Goal: Communication & Community: Participate in discussion

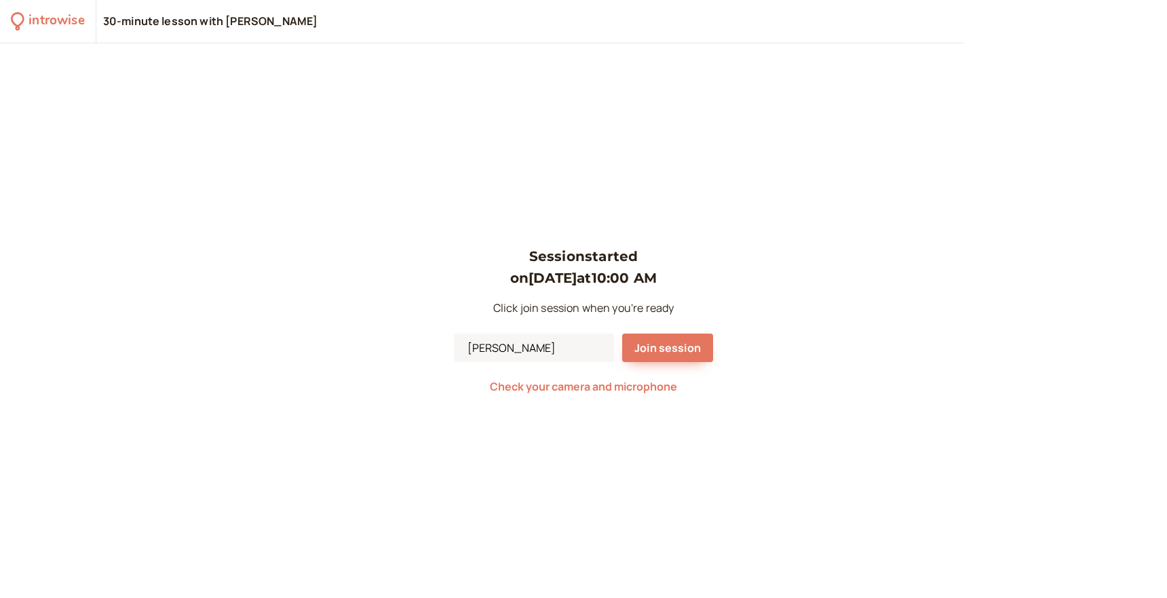
click at [682, 364] on div "Session started on [DATE] 10:00 AM Click join session when you're ready [PERSON…" at bounding box center [583, 321] width 259 height 151
click at [680, 354] on span "Join session" at bounding box center [667, 348] width 66 height 15
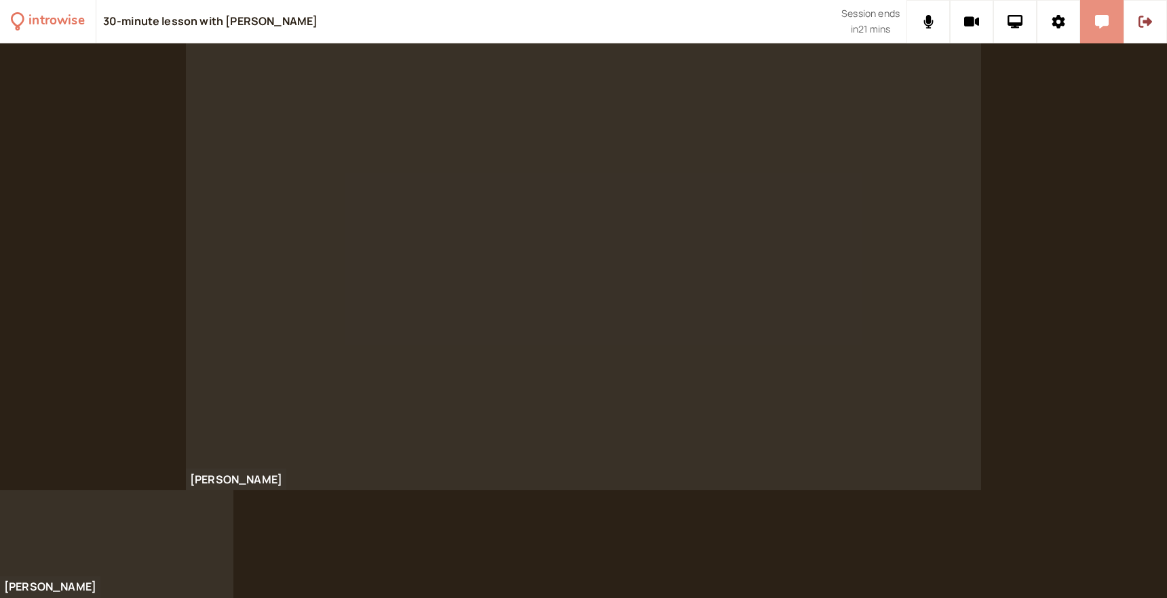
click at [1106, 23] on icon at bounding box center [1102, 22] width 14 height 14
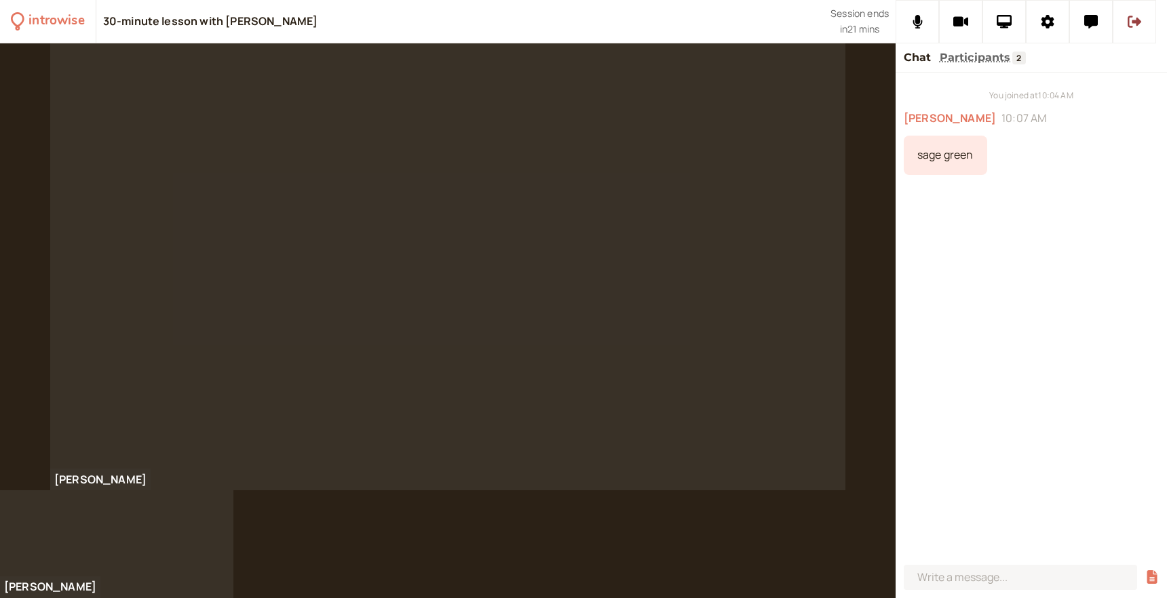
click at [954, 156] on div "sage green" at bounding box center [945, 155] width 83 height 39
copy div "sage green"
click at [1003, 235] on div "You joined at 10:04 AM [PERSON_NAME] 10:07 AM sage green parging" at bounding box center [1030, 316] width 271 height 487
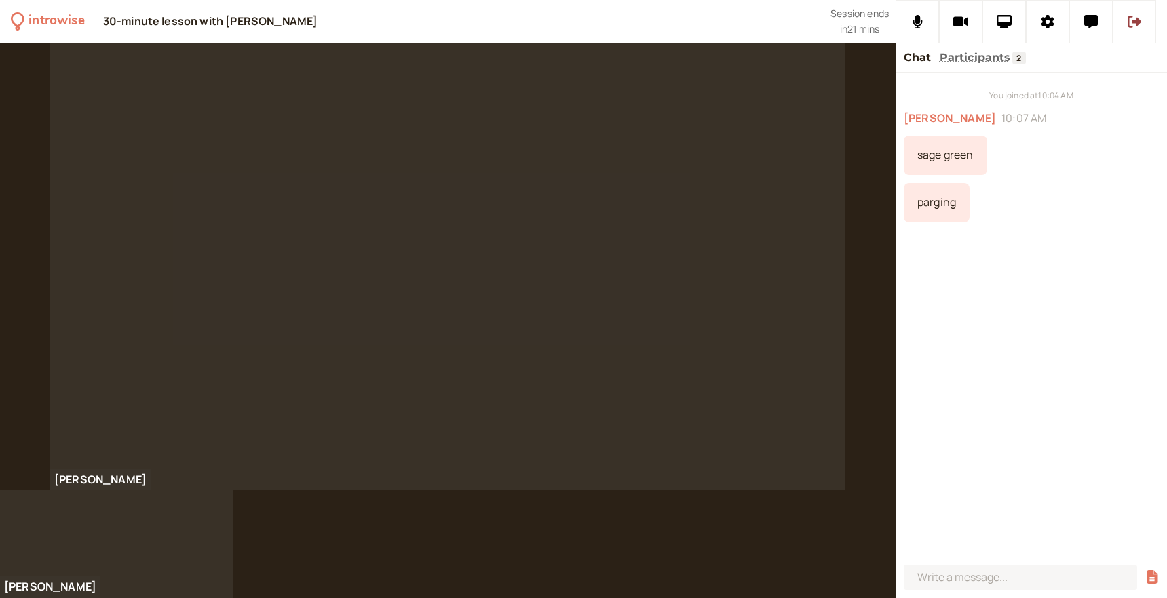
click at [933, 199] on div "parging" at bounding box center [937, 202] width 66 height 39
copy div "parging"
click at [935, 298] on div "cracks" at bounding box center [934, 297] width 61 height 39
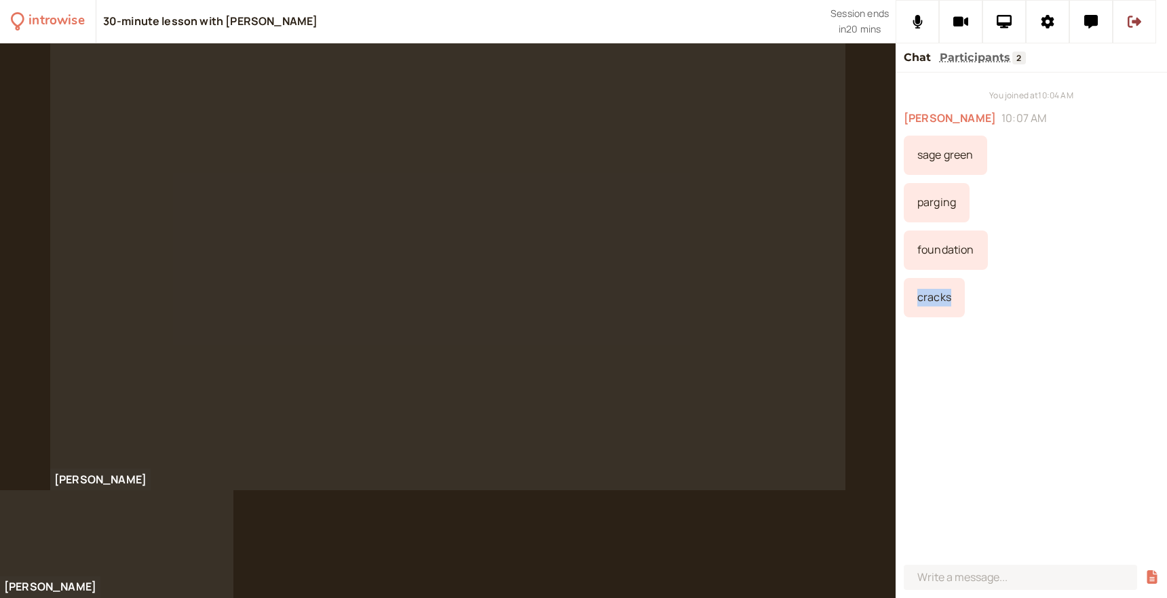
copy div "cracks"
click at [1047, 325] on div "You joined at 10:04 AM [PERSON_NAME] 10:07 AM sage green parging foundation cra…" at bounding box center [1030, 316] width 271 height 487
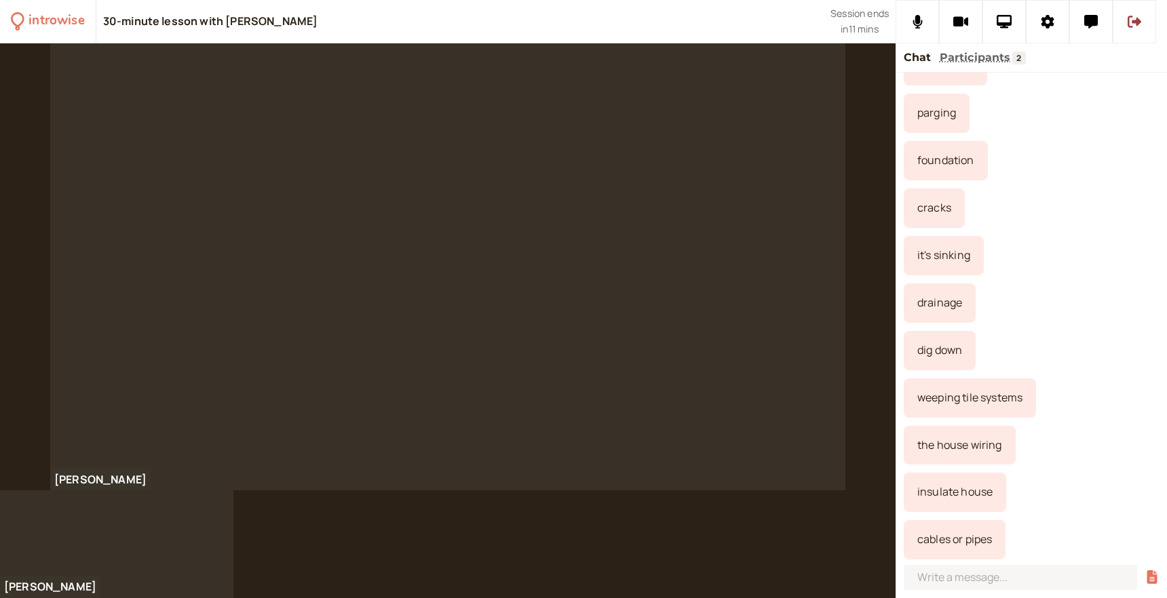
scroll to position [90, 0]
click at [999, 576] on input at bounding box center [1020, 577] width 233 height 25
click at [1102, 190] on div "cracks" at bounding box center [1031, 208] width 255 height 39
click at [1077, 252] on div "it's sinking" at bounding box center [1031, 255] width 255 height 39
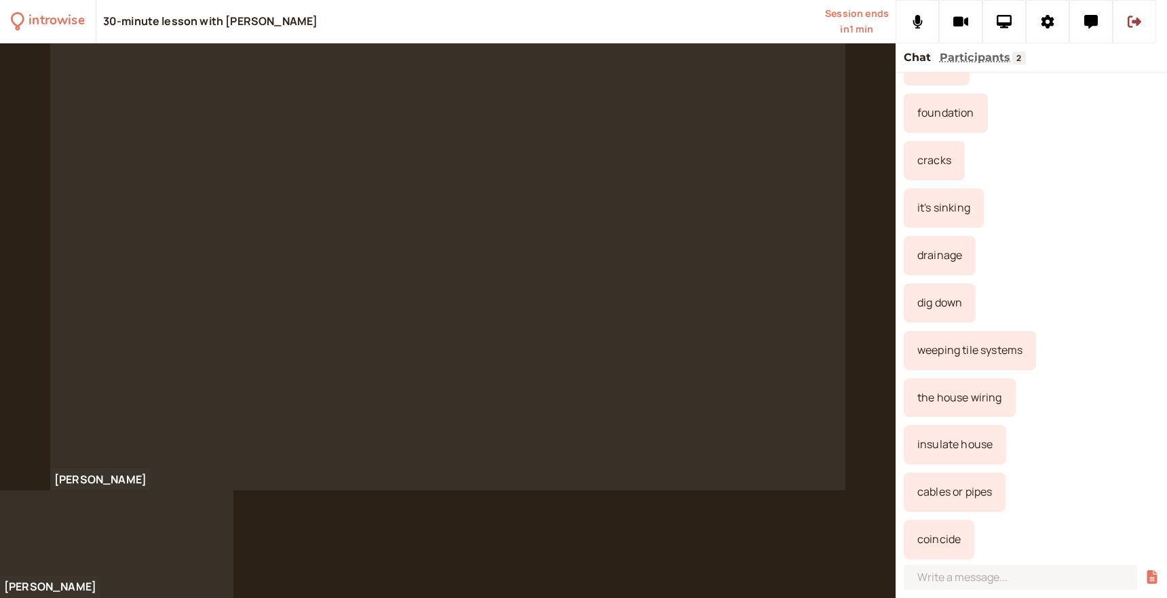
scroll to position [185, 0]
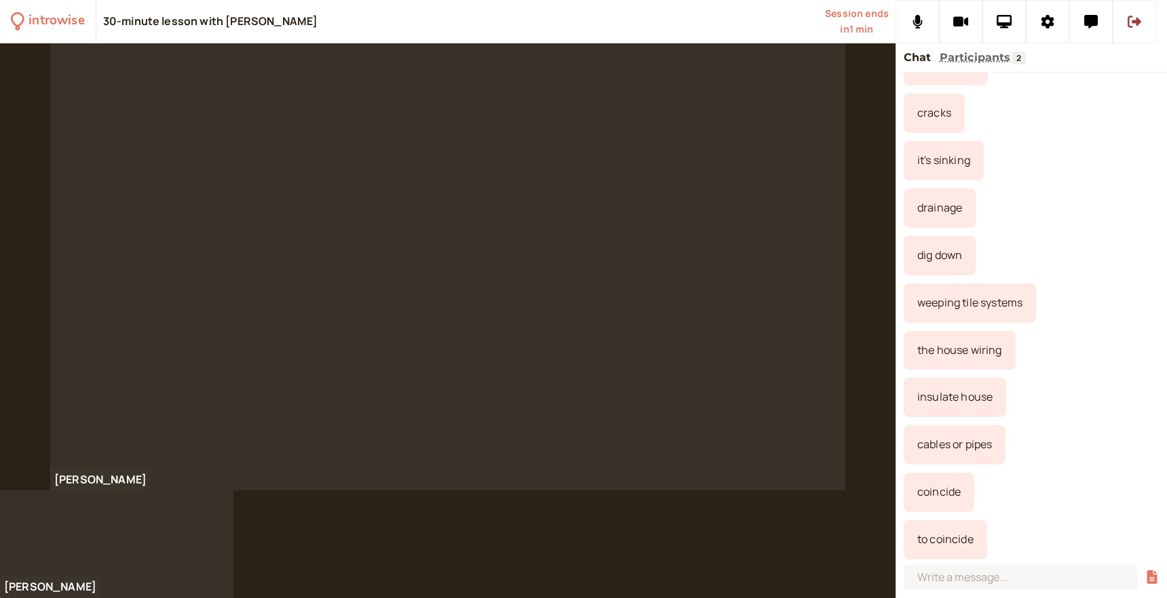
click at [952, 543] on div "to coincide" at bounding box center [945, 539] width 83 height 39
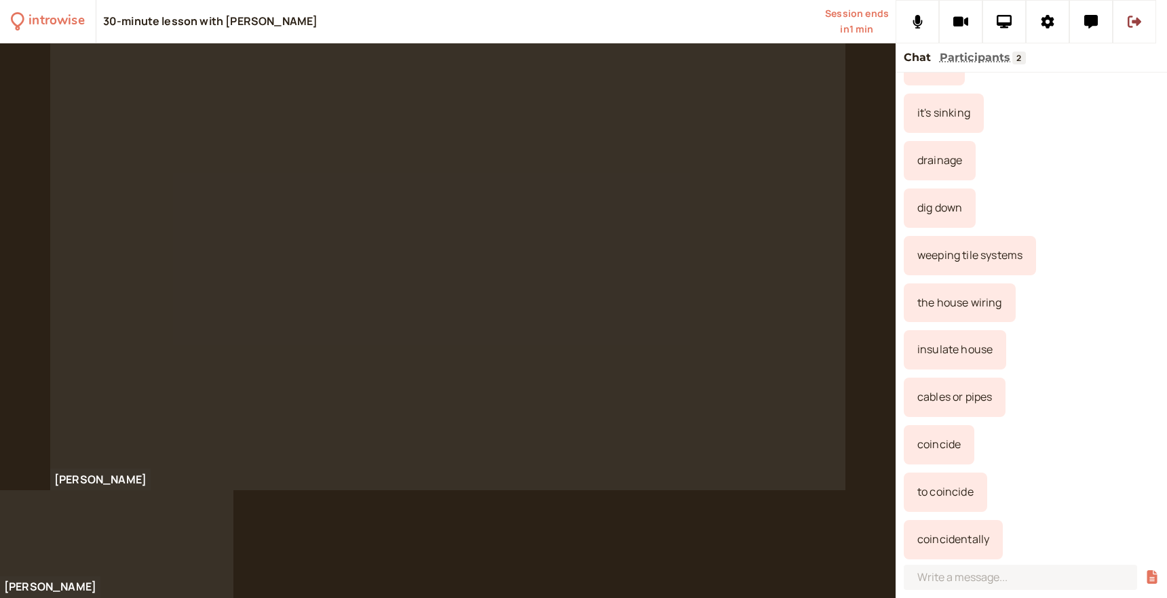
click at [959, 490] on div "to coincide" at bounding box center [945, 492] width 83 height 39
click at [958, 490] on div "to coincide" at bounding box center [945, 492] width 83 height 39
copy div "coincide"
click at [944, 449] on div "coincide" at bounding box center [939, 444] width 71 height 39
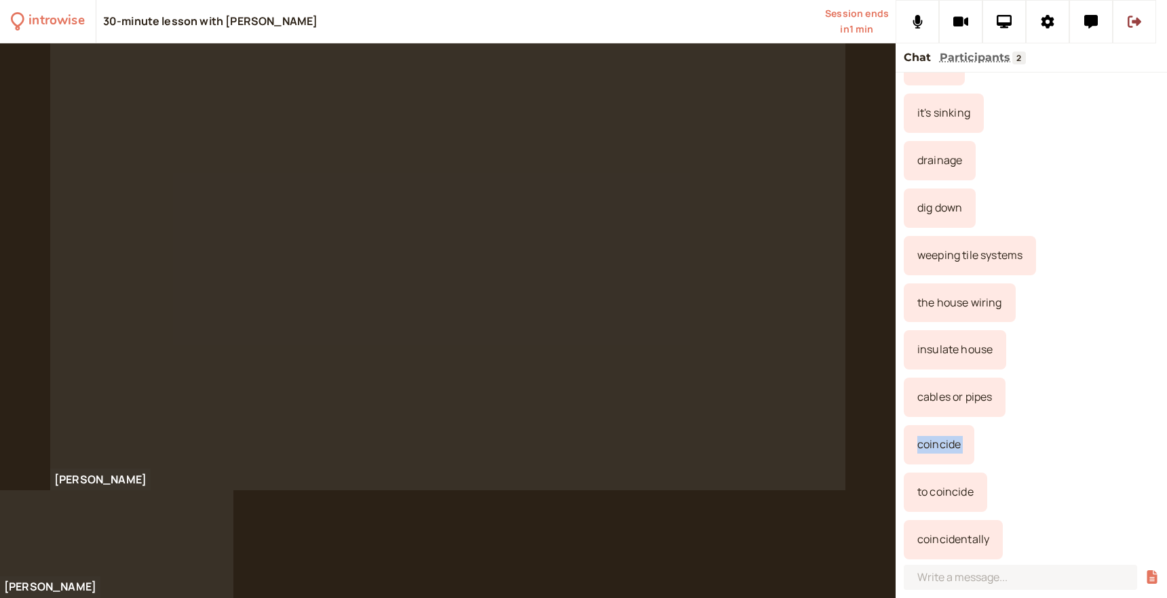
click at [944, 449] on div "coincide" at bounding box center [939, 444] width 71 height 39
copy div "coincide"
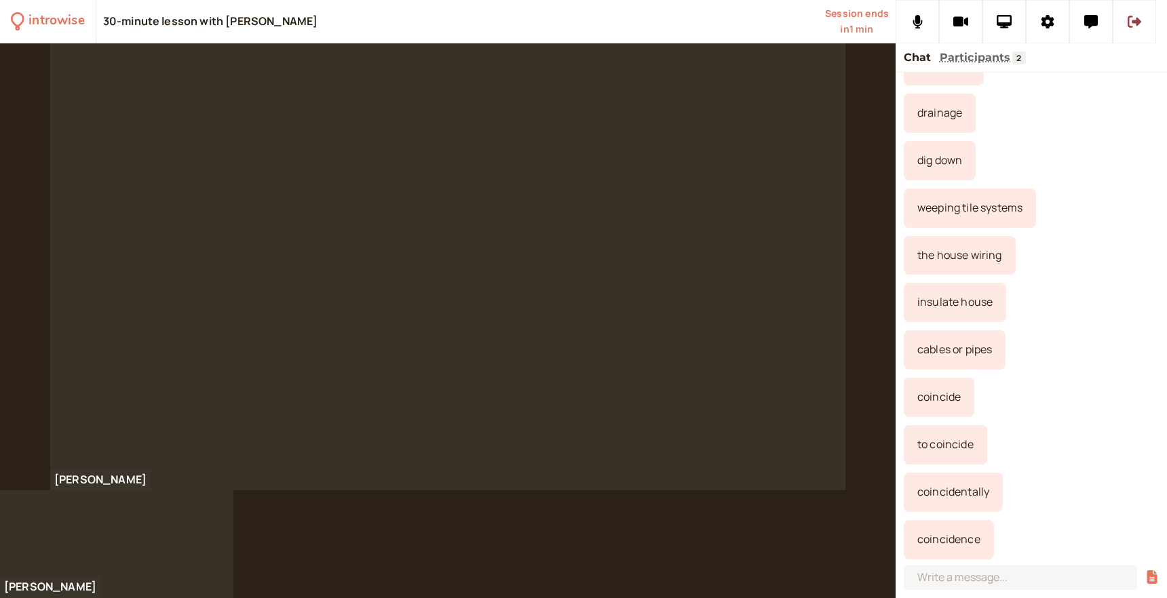
click at [945, 490] on div "coincidentally" at bounding box center [953, 492] width 99 height 39
copy div "coincidentally"
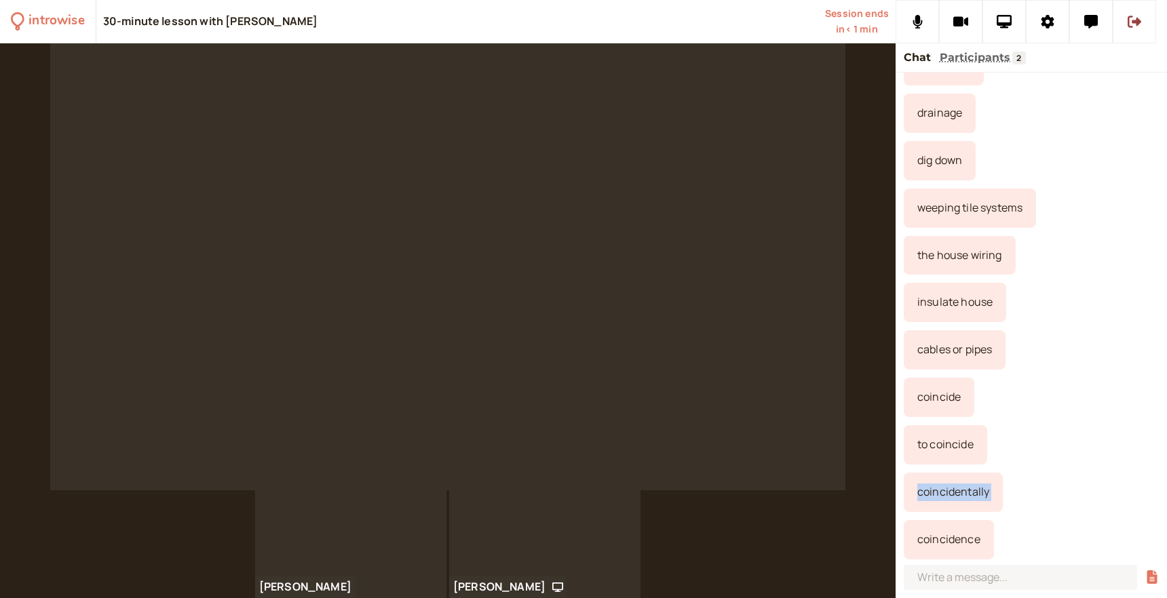
scroll to position [327, 0]
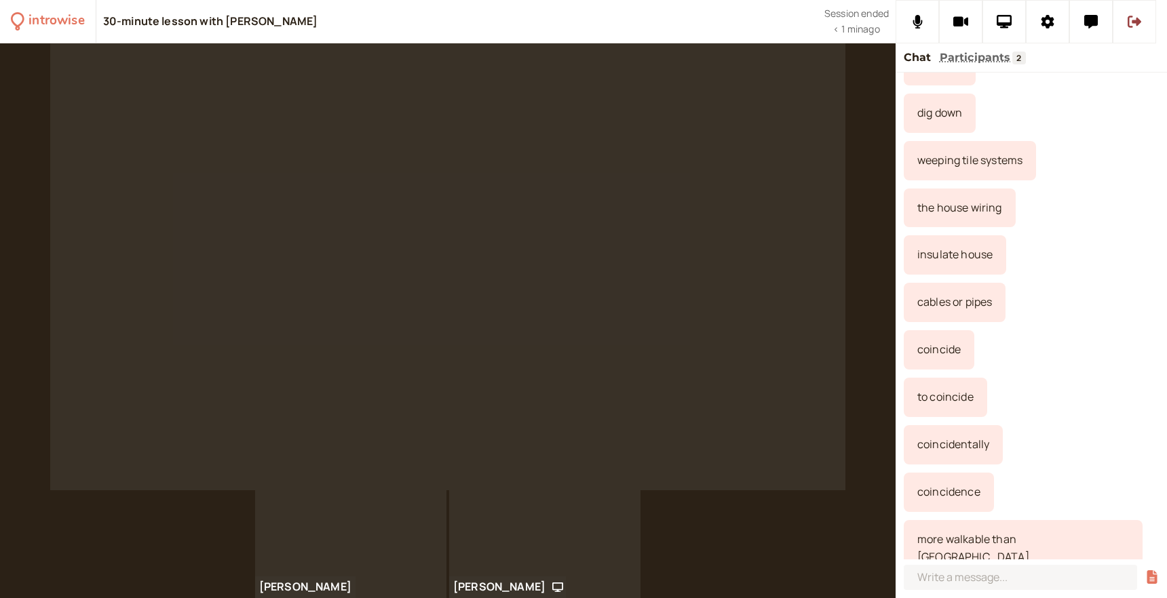
click at [953, 536] on div "more walkable than [GEOGRAPHIC_DATA]" at bounding box center [1023, 548] width 239 height 57
copy div "more walkable than [GEOGRAPHIC_DATA]"
click at [963, 577] on input at bounding box center [1020, 577] width 233 height 25
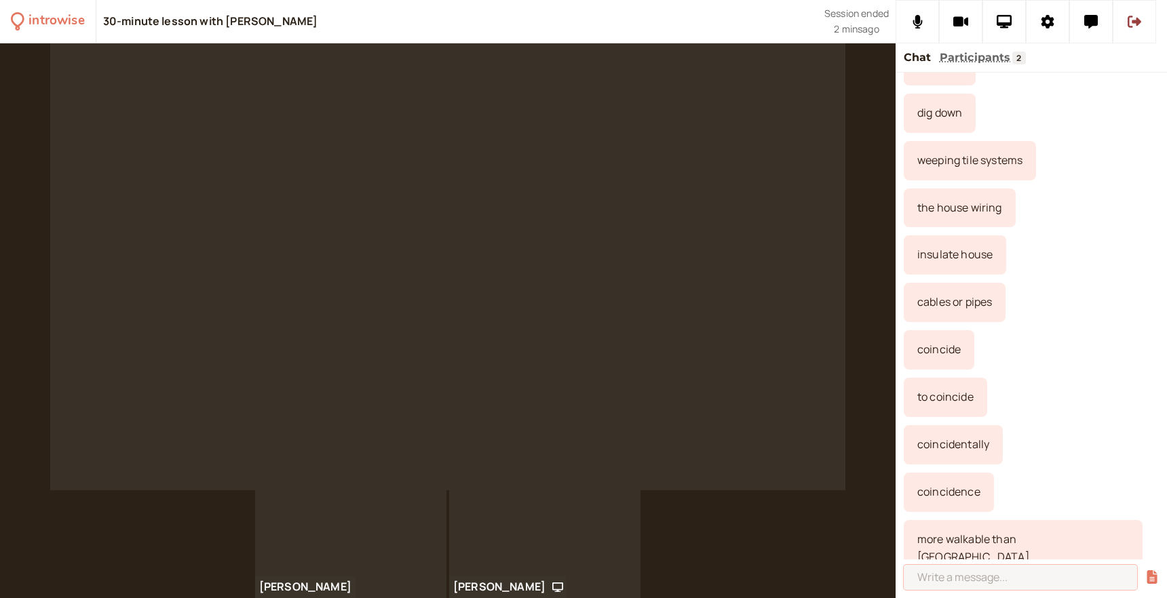
scroll to position [374, 0]
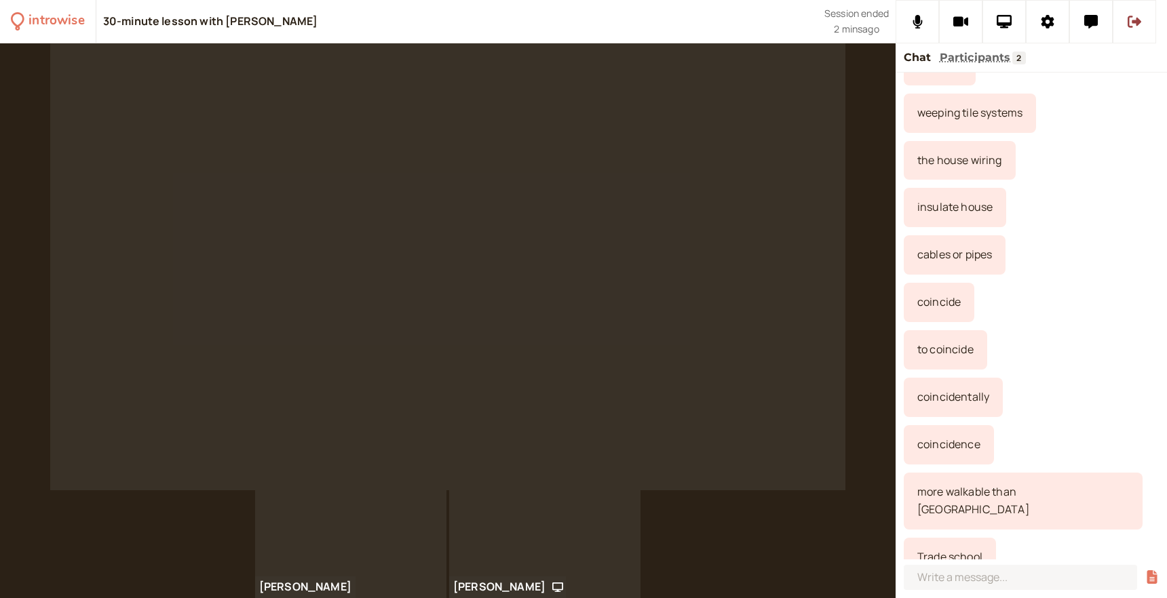
click at [1078, 497] on div "more walkable than [GEOGRAPHIC_DATA]" at bounding box center [1031, 501] width 255 height 57
click at [1007, 579] on input at bounding box center [1020, 577] width 233 height 25
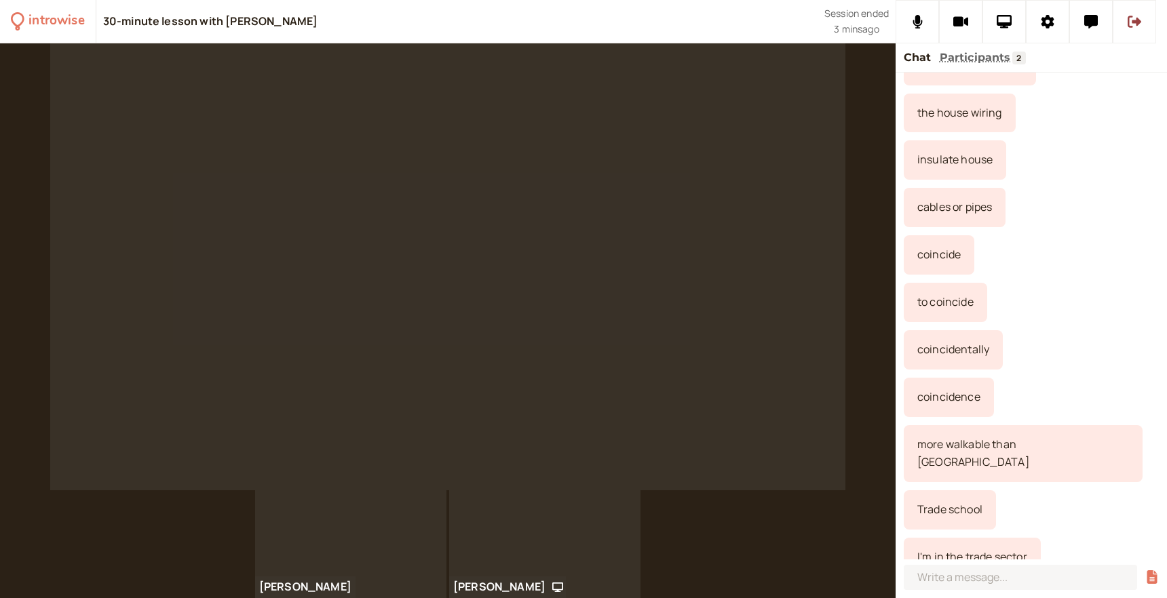
click at [963, 538] on div "I'm in the trade sector" at bounding box center [972, 557] width 137 height 39
copy div "I'm in the trade sector"
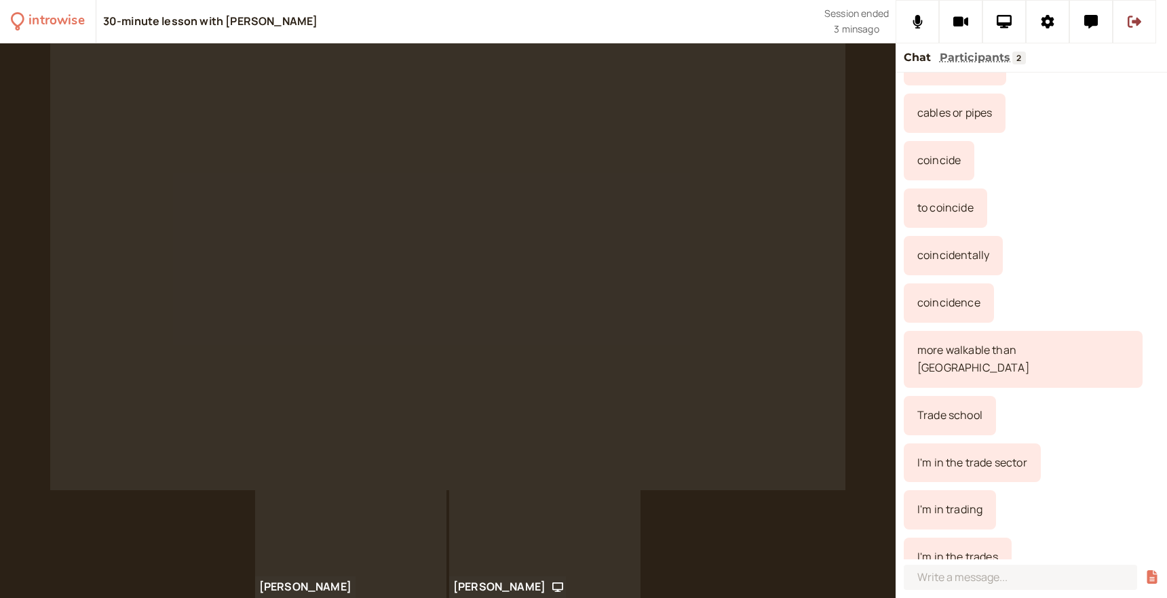
click at [1008, 538] on div "I'm in the trades" at bounding box center [958, 557] width 108 height 39
click at [923, 493] on div "I'm in trading" at bounding box center [950, 509] width 92 height 39
copy div "I'm in trading"
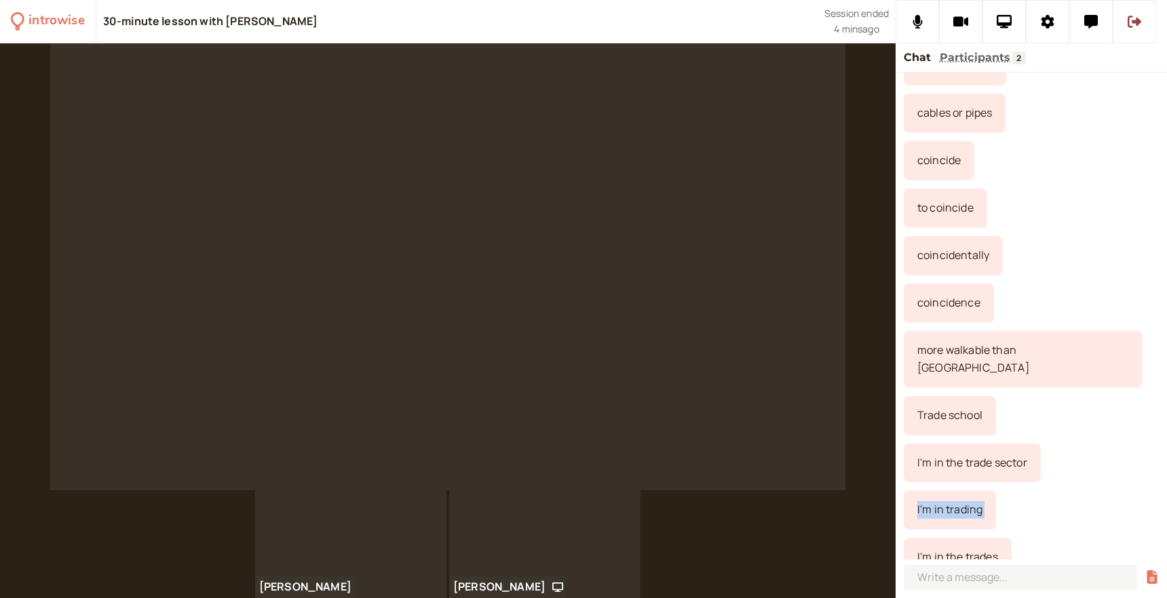
scroll to position [594, 0]
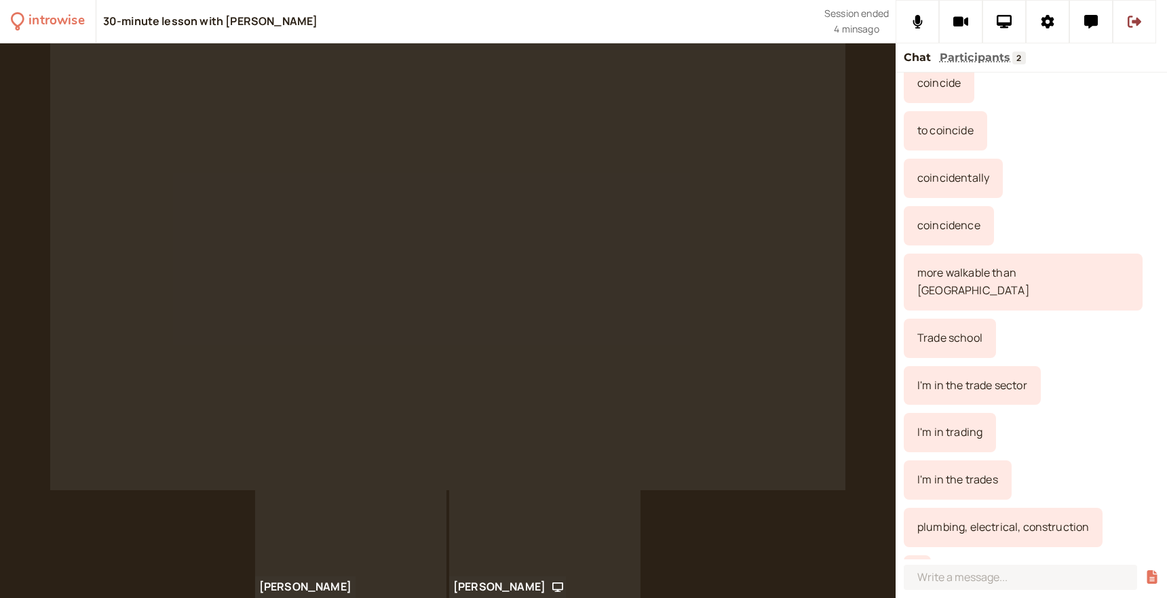
click at [937, 465] on div "I'm in the trades" at bounding box center [958, 480] width 108 height 39
copy div "I'm in the trades"
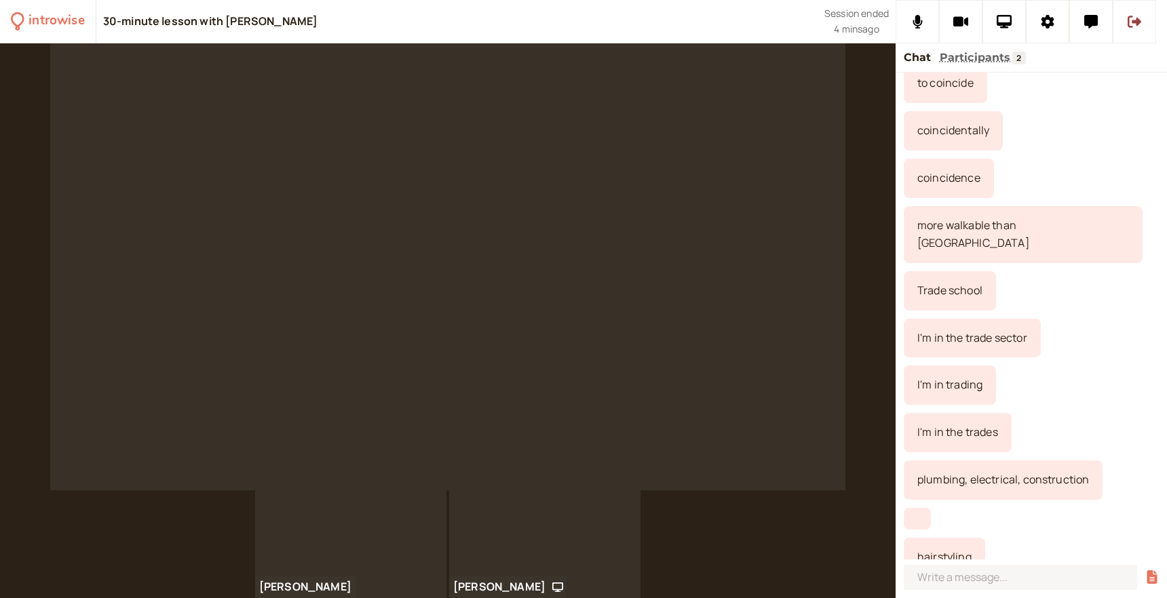
click at [943, 538] on div "hairstyling" at bounding box center [944, 557] width 81 height 39
click at [975, 583] on input at bounding box center [1020, 577] width 233 height 25
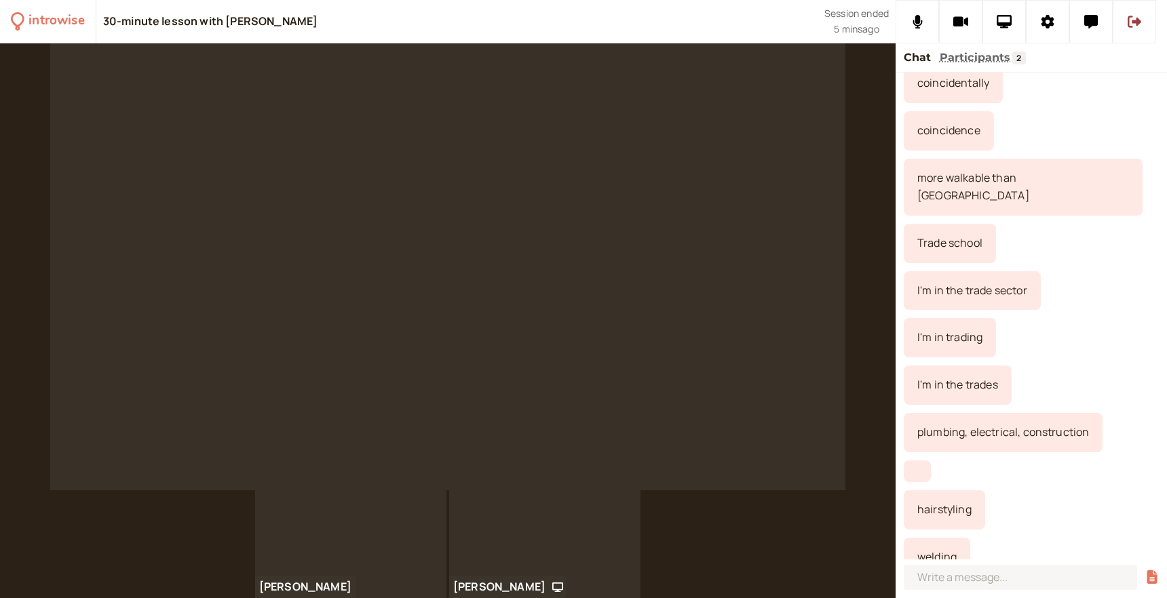
click at [933, 542] on div "welding" at bounding box center [937, 557] width 66 height 39
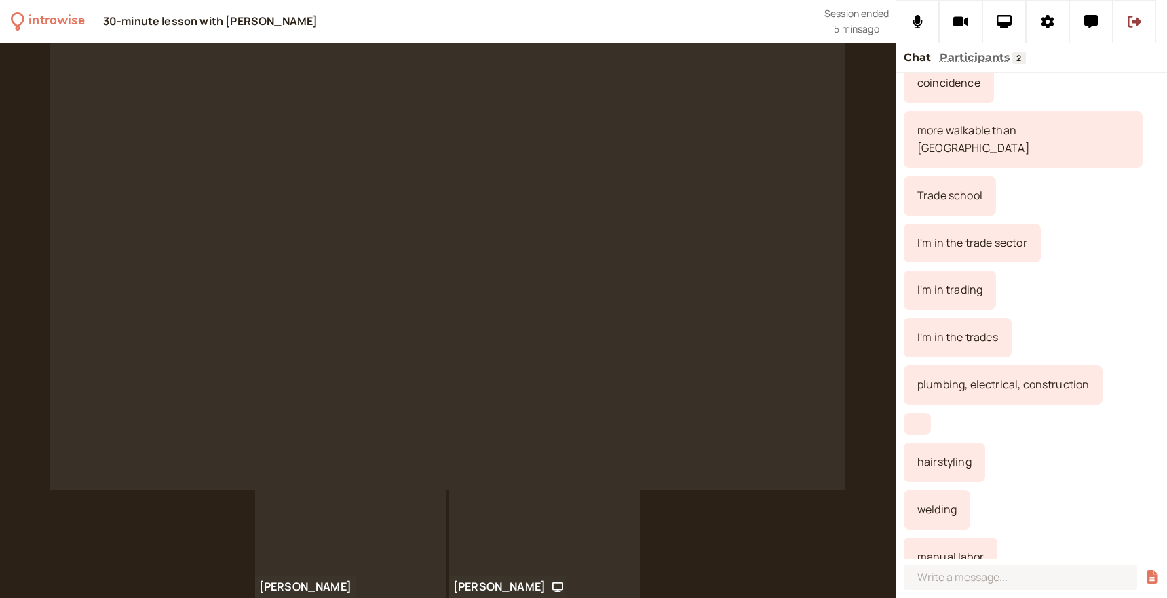
click at [1046, 366] on div "plumbing, electrical, construction" at bounding box center [1003, 385] width 199 height 39
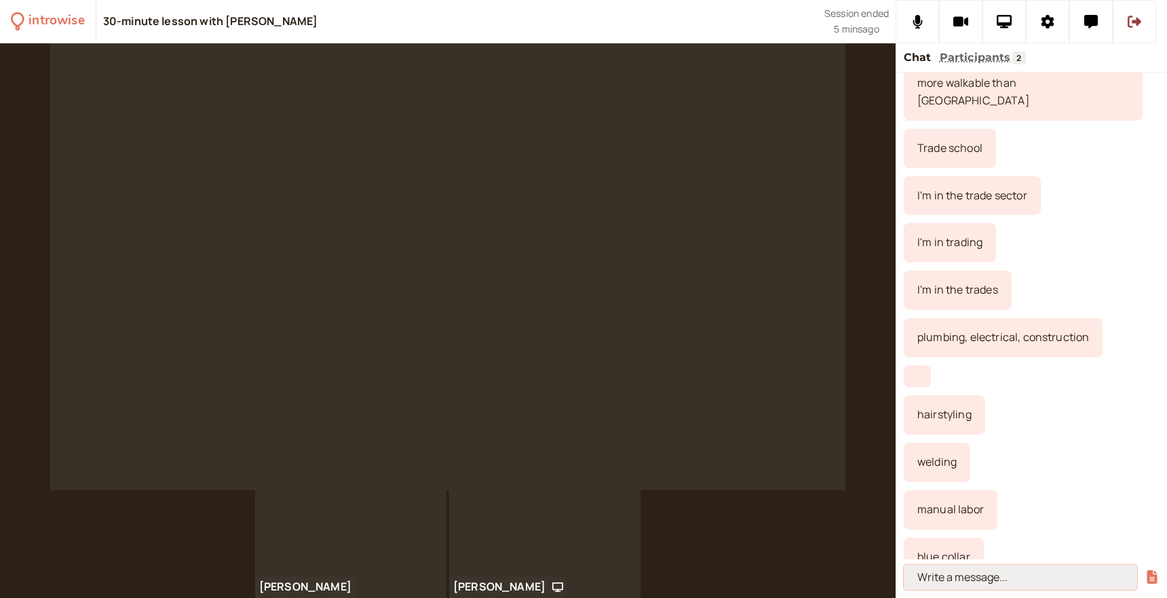
click at [983, 576] on input at bounding box center [1020, 577] width 233 height 25
click at [946, 539] on div "blue collar" at bounding box center [944, 557] width 80 height 39
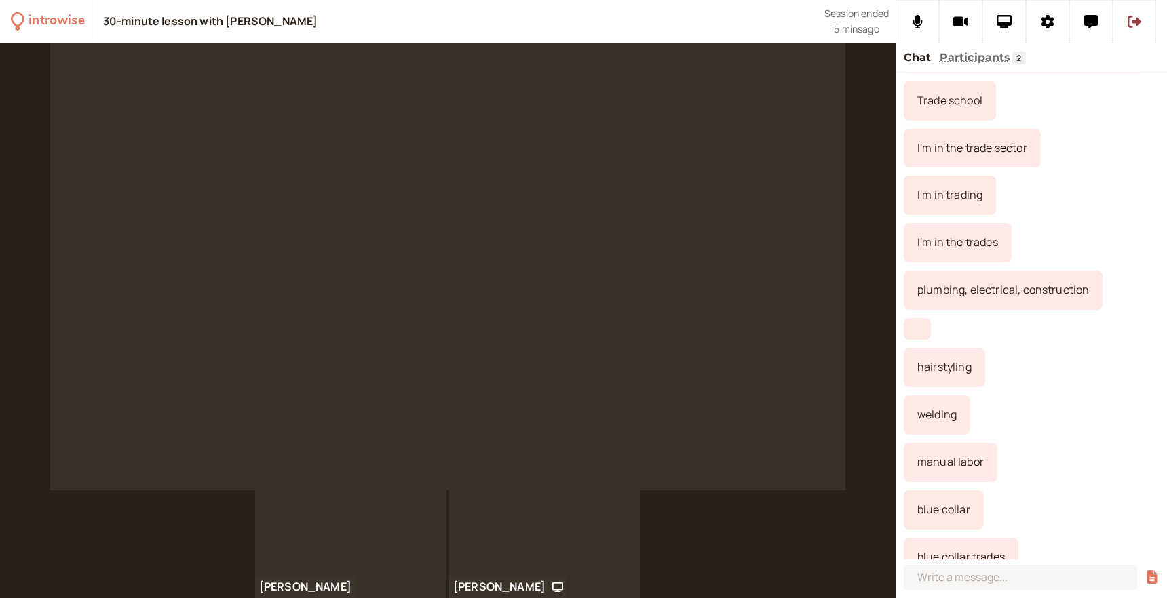
click at [965, 538] on div "blue collar trades" at bounding box center [961, 557] width 115 height 39
click at [1073, 176] on div "I'm in trading" at bounding box center [1031, 195] width 255 height 39
click at [974, 578] on input at bounding box center [1020, 577] width 233 height 25
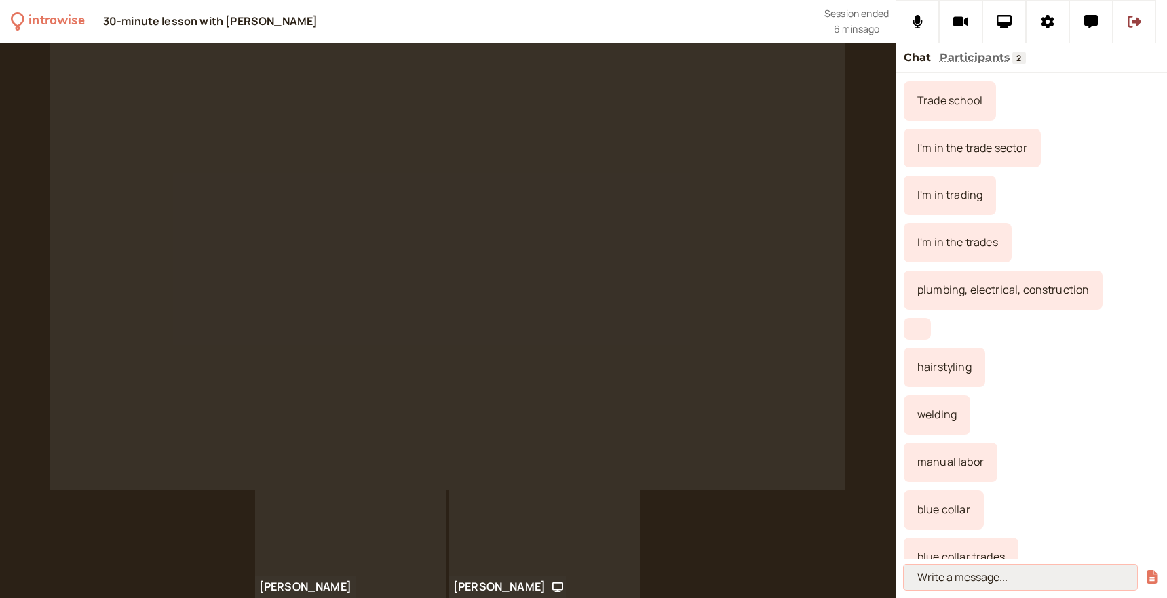
scroll to position [878, 0]
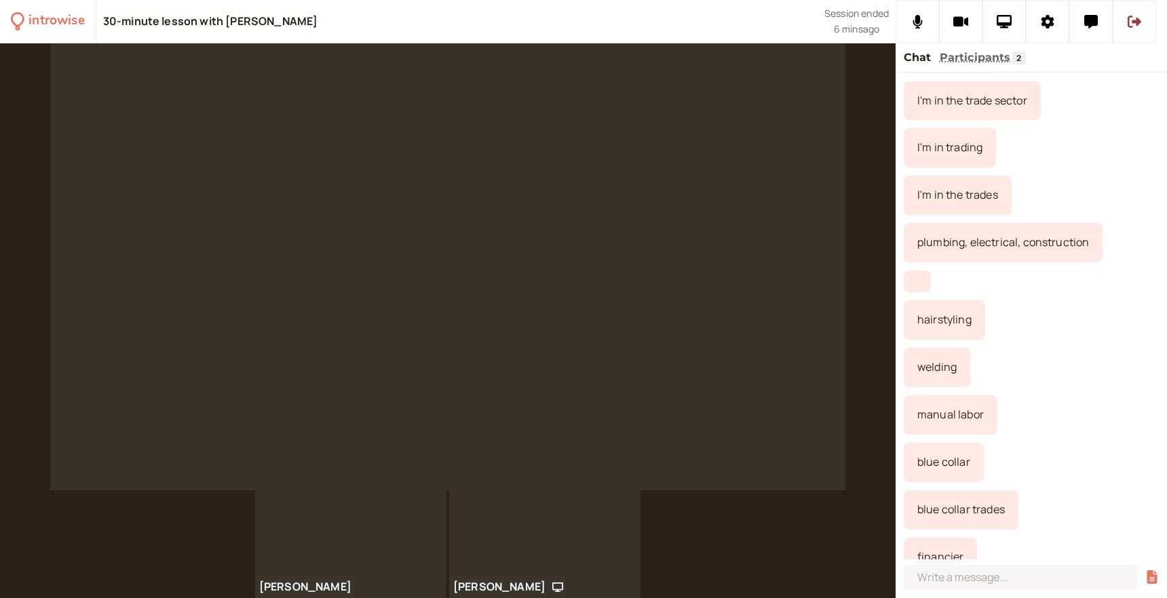
click at [935, 541] on div "financier" at bounding box center [940, 557] width 73 height 39
click at [1063, 490] on div "blue collar trades" at bounding box center [1031, 509] width 255 height 39
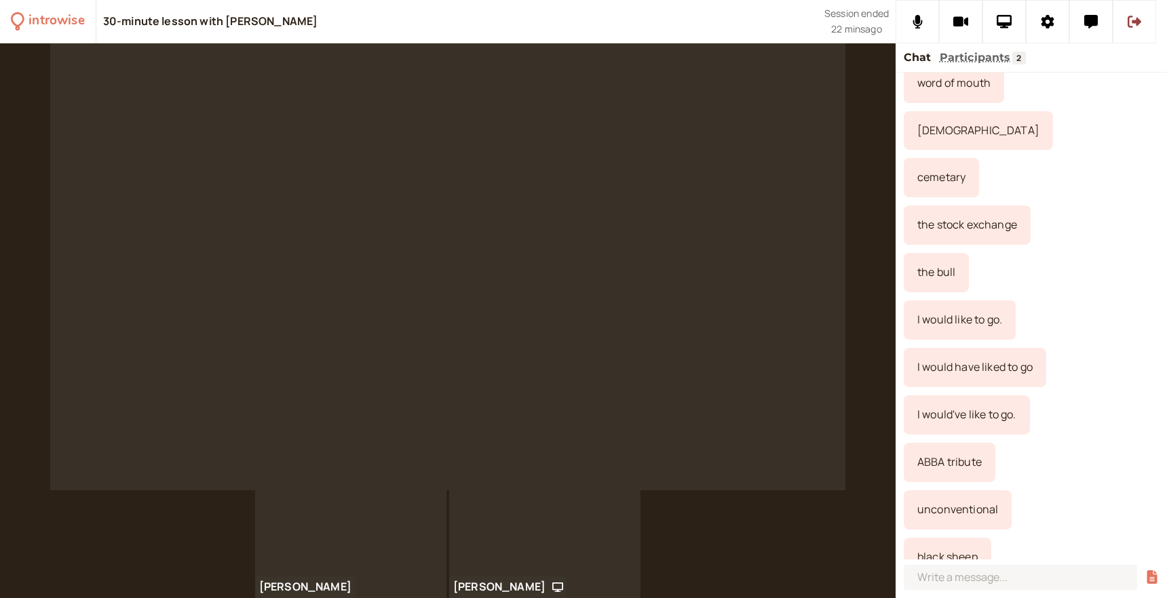
scroll to position [1448, 0]
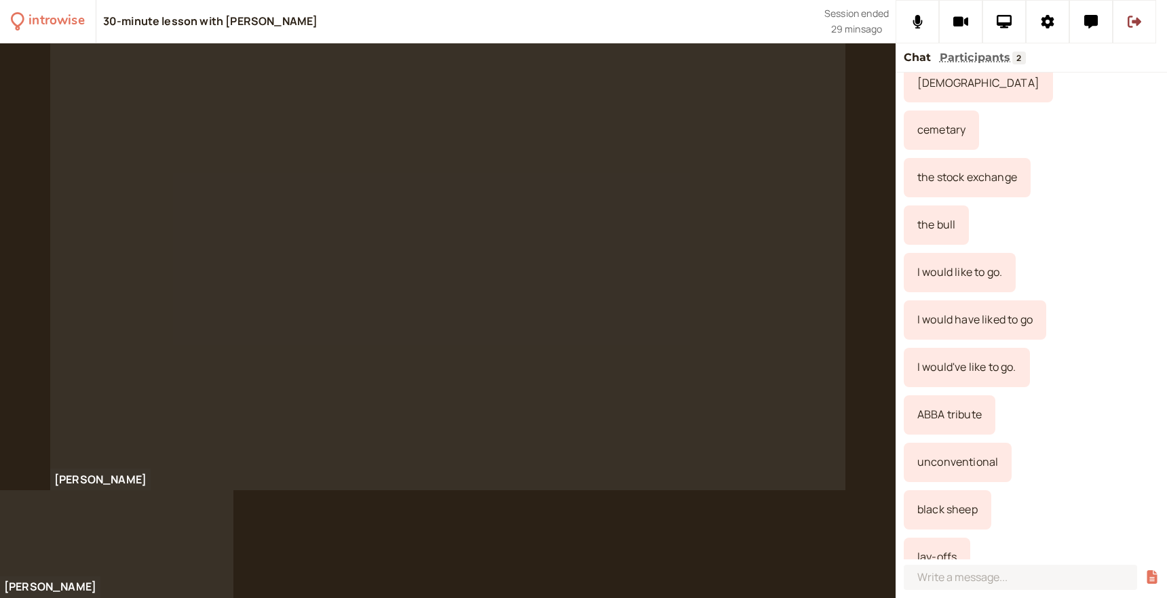
click at [493, 333] on div at bounding box center [447, 266] width 795 height 447
click at [1127, 18] on icon at bounding box center [1134, 22] width 14 height 14
